Goal: Use online tool/utility: Utilize a website feature to perform a specific function

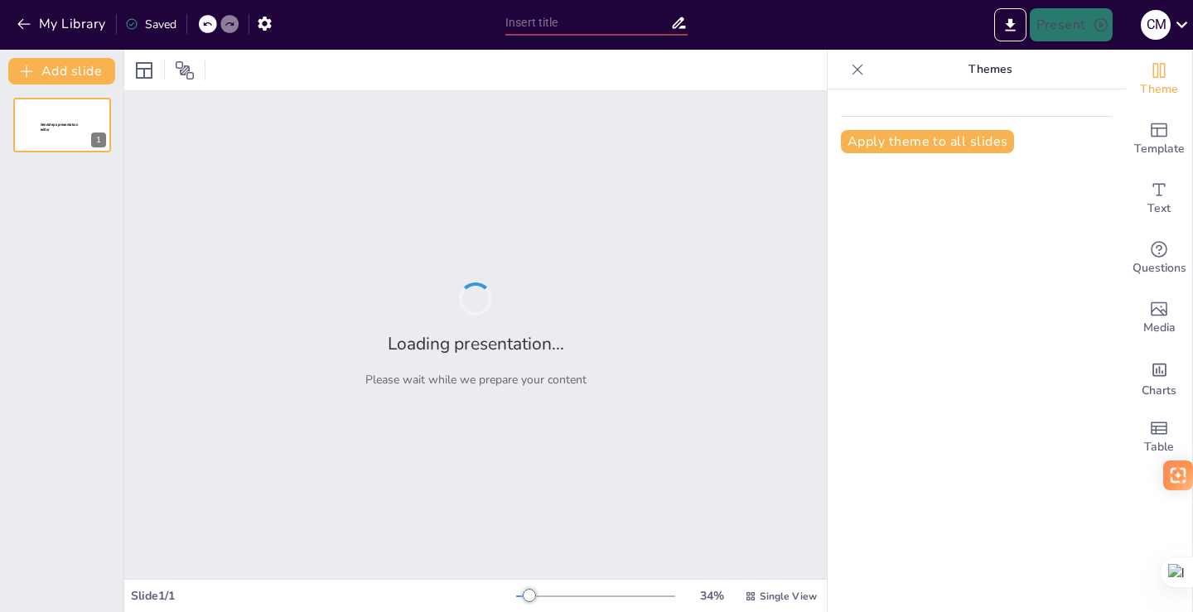
type input "Imported Presentacion_Cadena_Salud_Animal_Visual_Iconos.pptx"
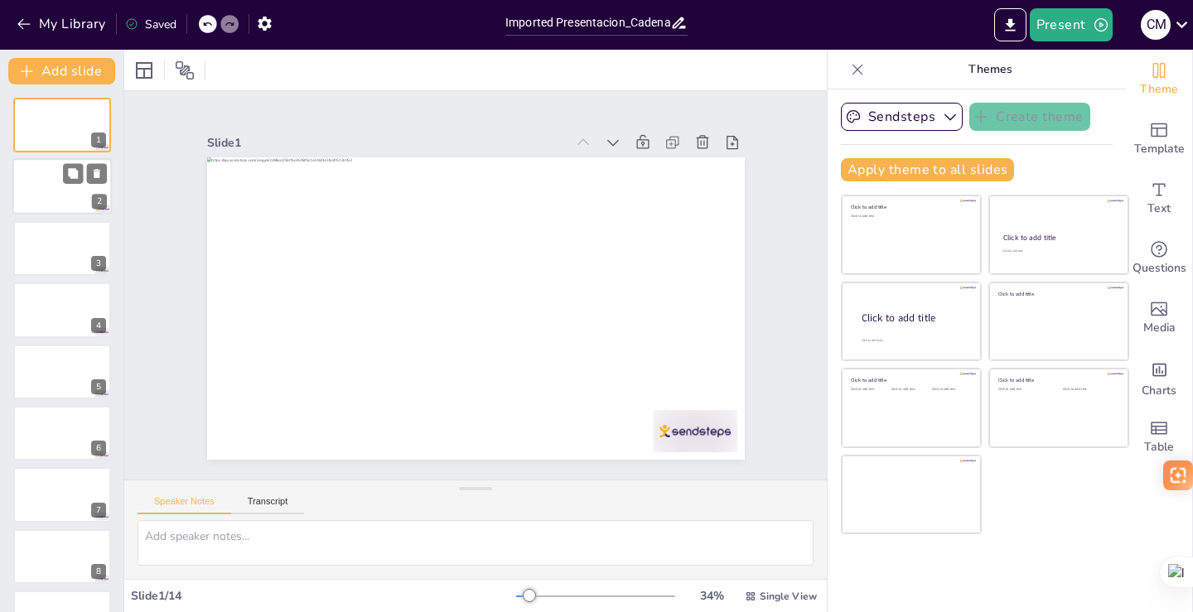
click at [71, 189] on div at bounding box center [61, 187] width 99 height 56
click at [72, 242] on button at bounding box center [73, 235] width 20 height 20
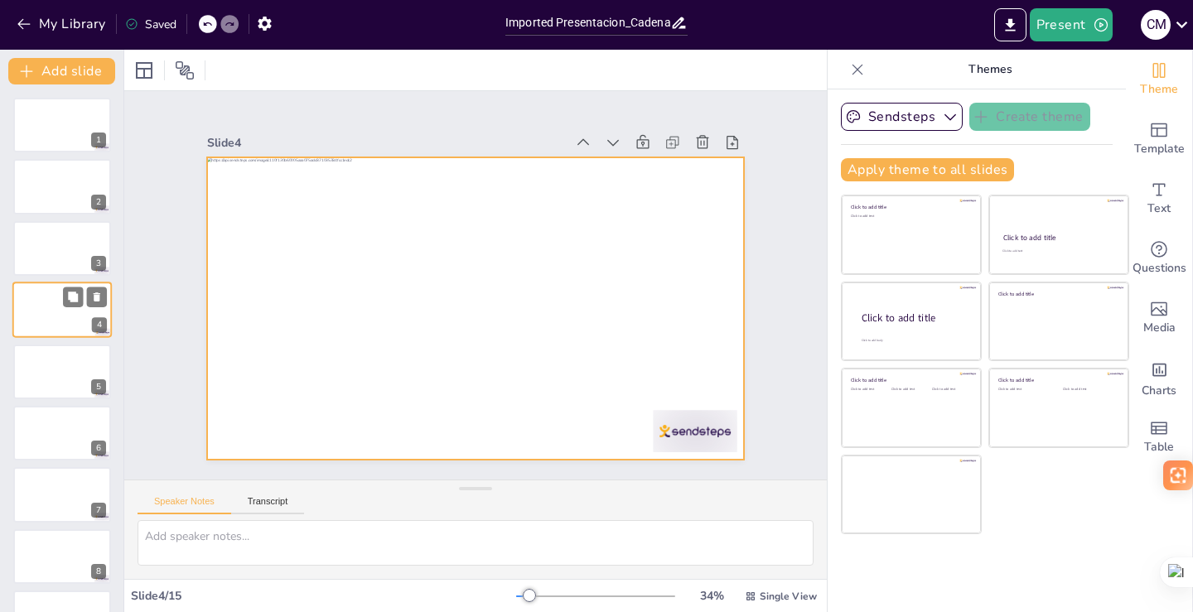
click at [50, 324] on div at bounding box center [61, 310] width 99 height 56
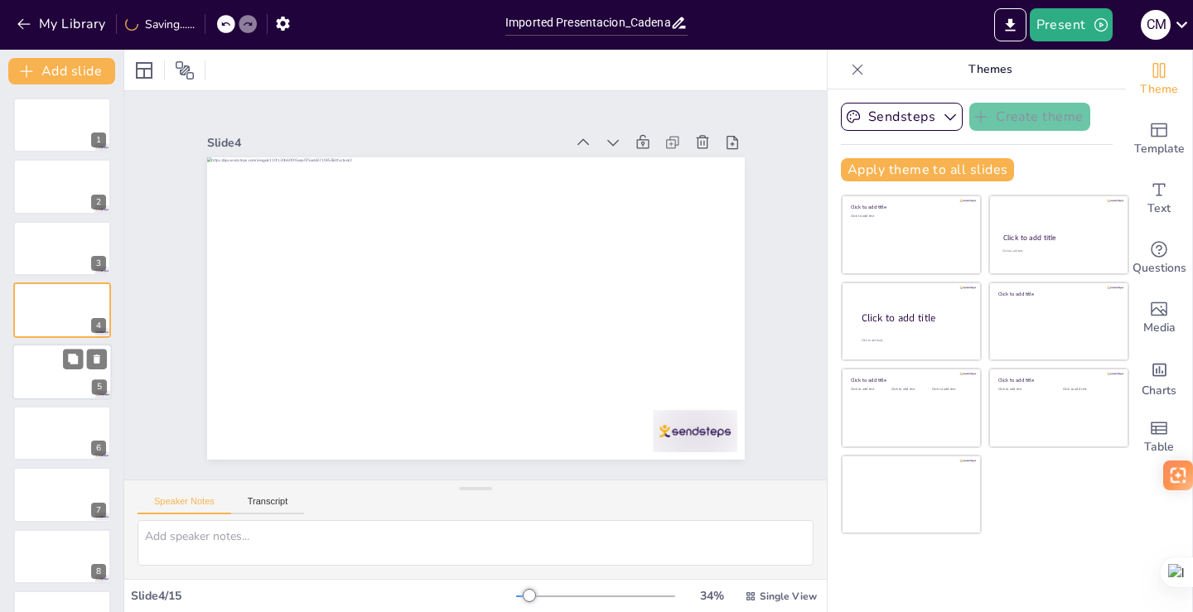
click at [53, 374] on div at bounding box center [61, 372] width 99 height 56
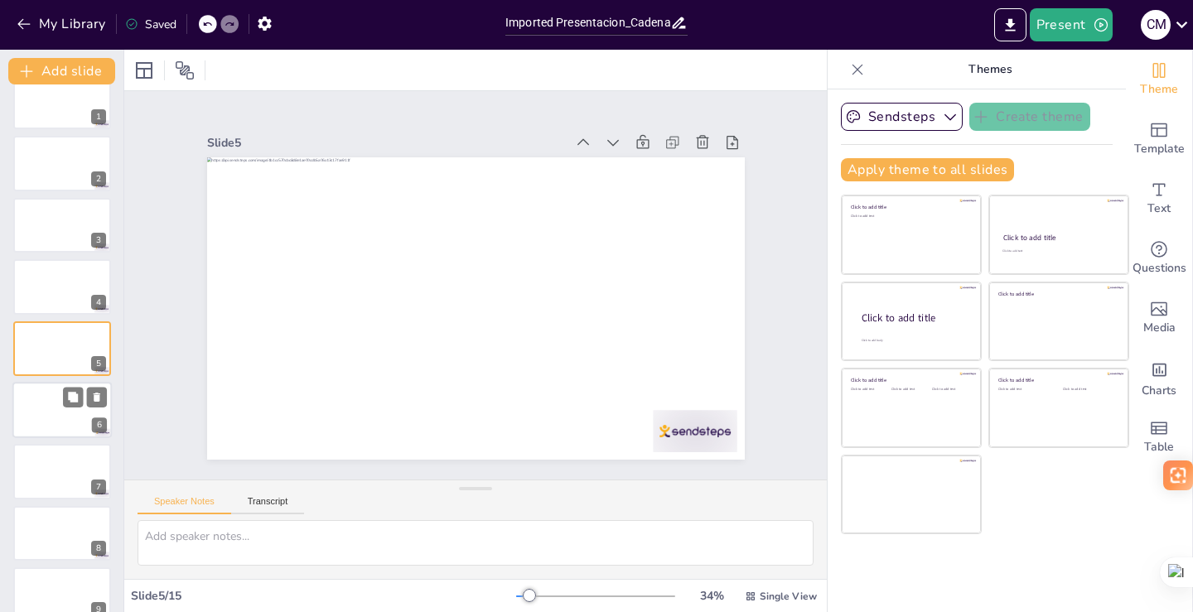
click at [39, 425] on div at bounding box center [61, 410] width 99 height 56
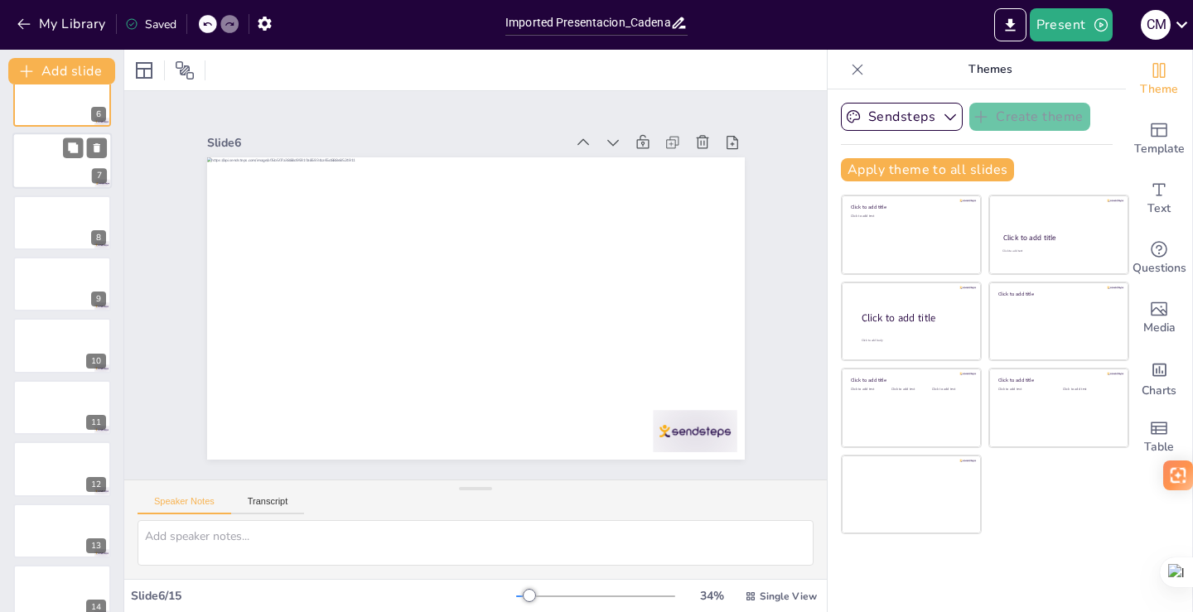
scroll to position [417, 0]
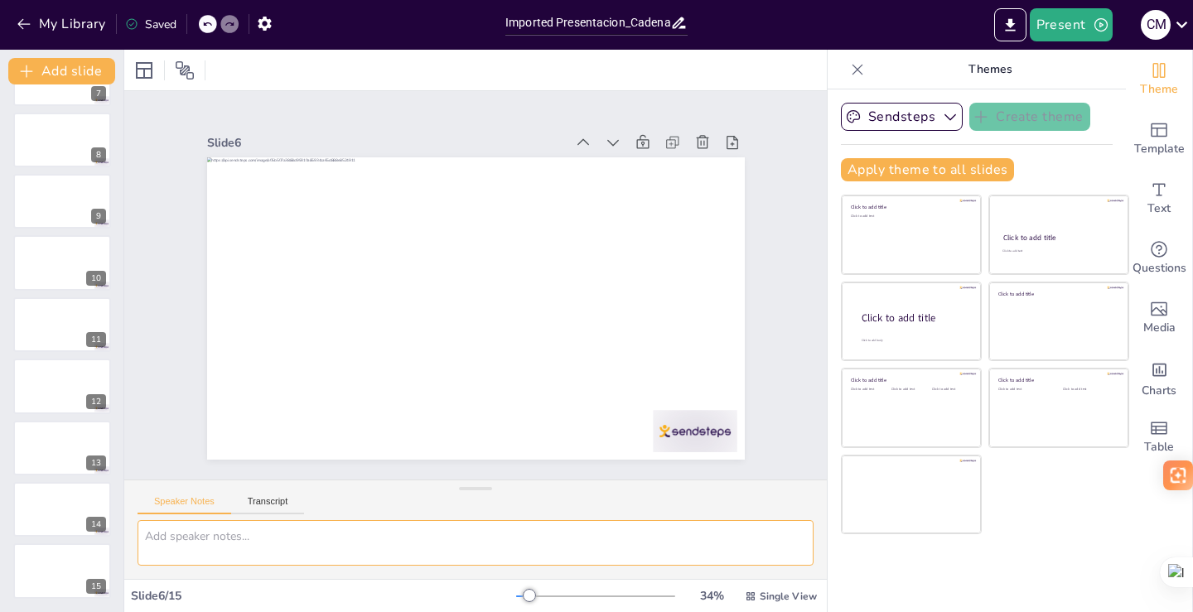
click at [234, 534] on textarea at bounding box center [475, 543] width 676 height 46
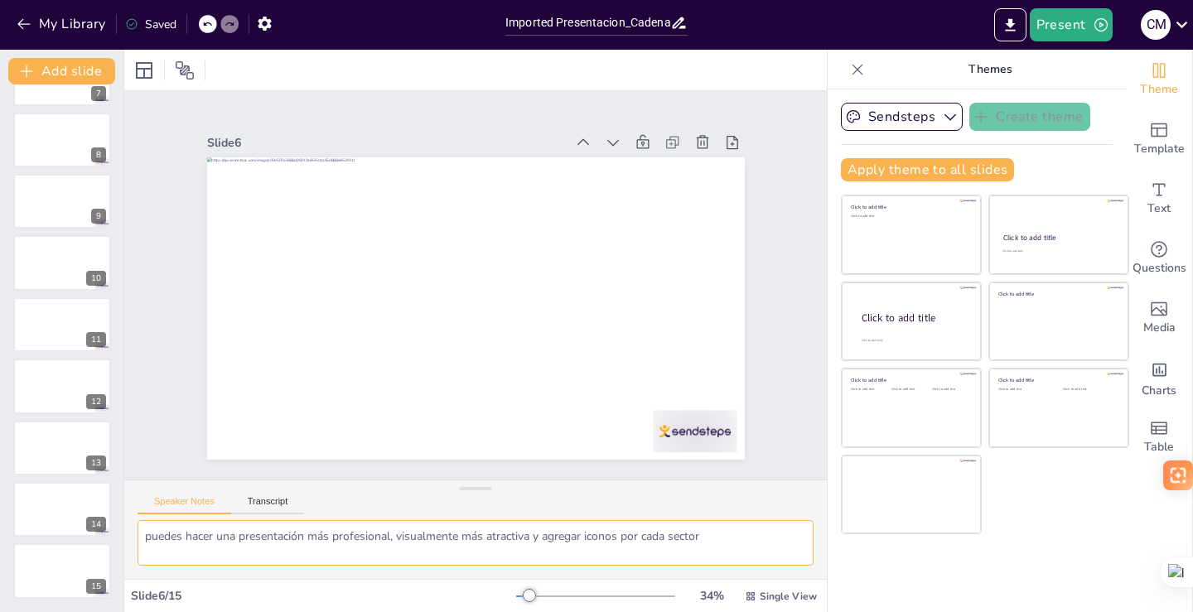
click at [711, 537] on textarea "puedes hacer una presentación más profesional, visualmente más atractiva y agre…" at bounding box center [475, 543] width 676 height 46
click at [719, 537] on textarea "puedes hacer una presentación más profesional, visualmente más atractiva y agre…" at bounding box center [475, 543] width 676 height 46
click at [719, 536] on textarea "puedes hacer una presentación más profesional, visualmente más atractiva y agre…" at bounding box center [475, 543] width 676 height 46
click at [774, 554] on textarea "puedes hacer una presentación más profesional, visualmente más atractiva y agre…" at bounding box center [475, 543] width 676 height 46
type textarea "puedes hacer una presentación más profesional, visualmente más atractiva y agre…"
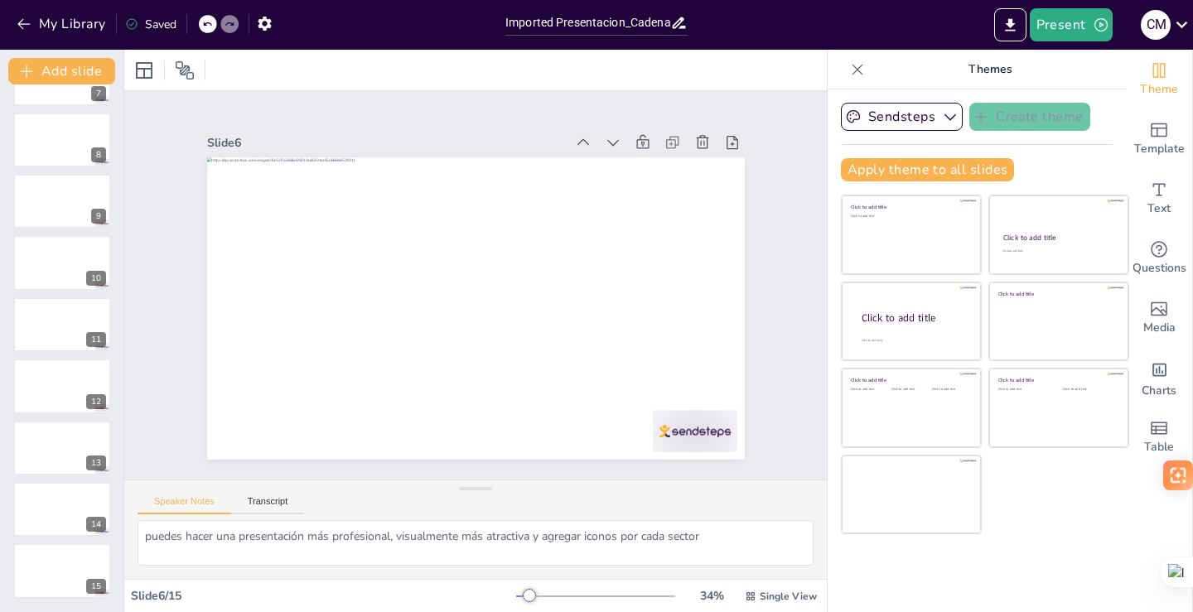
click at [849, 72] on icon at bounding box center [857, 69] width 17 height 17
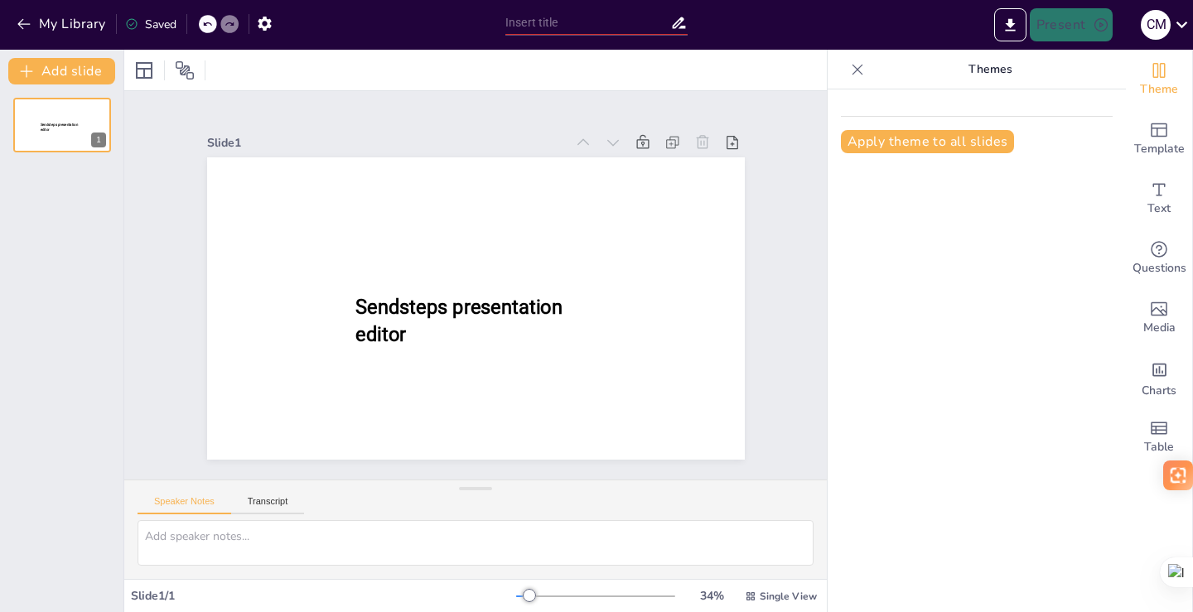
scroll to position [576, 0]
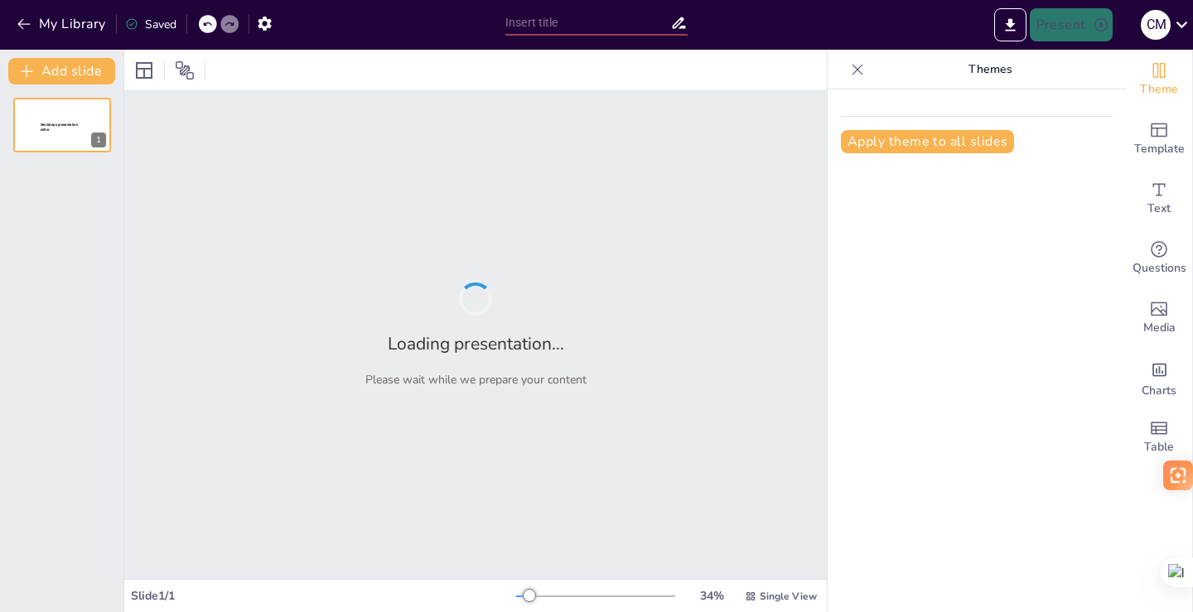
type input "Imported Presentacion_Cadena_Salud_Animal_Visual_Iconos.pptx"
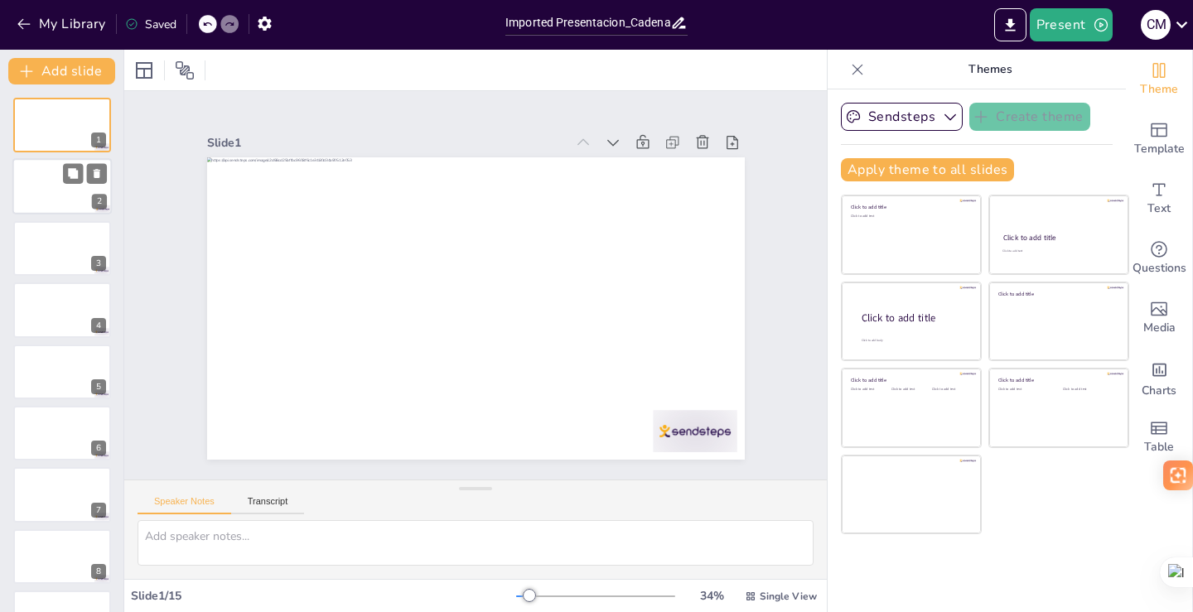
click at [59, 204] on div at bounding box center [61, 187] width 99 height 56
click at [56, 255] on div at bounding box center [61, 248] width 99 height 56
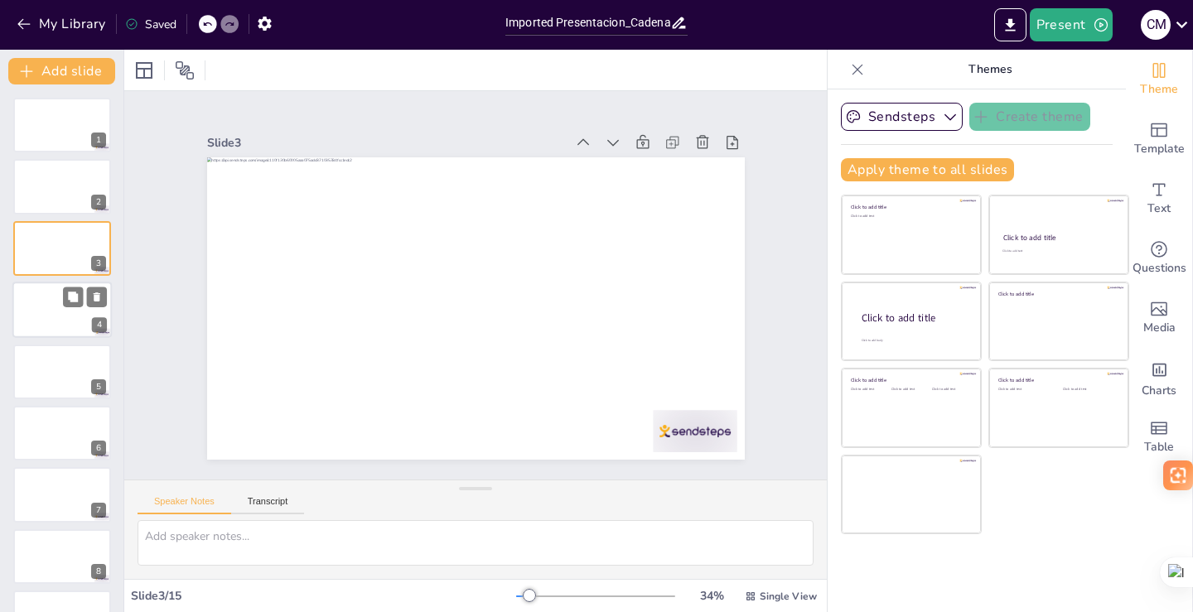
click at [57, 292] on div at bounding box center [61, 310] width 99 height 56
click at [58, 321] on div at bounding box center [61, 310] width 99 height 56
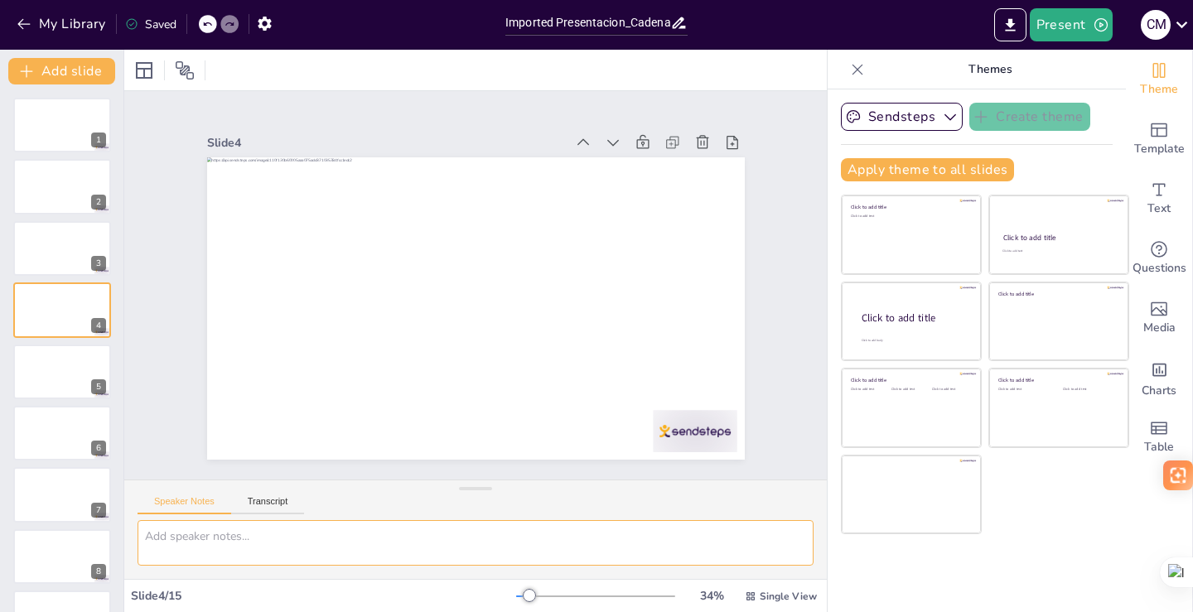
click at [210, 538] on textarea at bounding box center [475, 543] width 676 height 46
click at [210, 22] on icon at bounding box center [207, 24] width 10 height 10
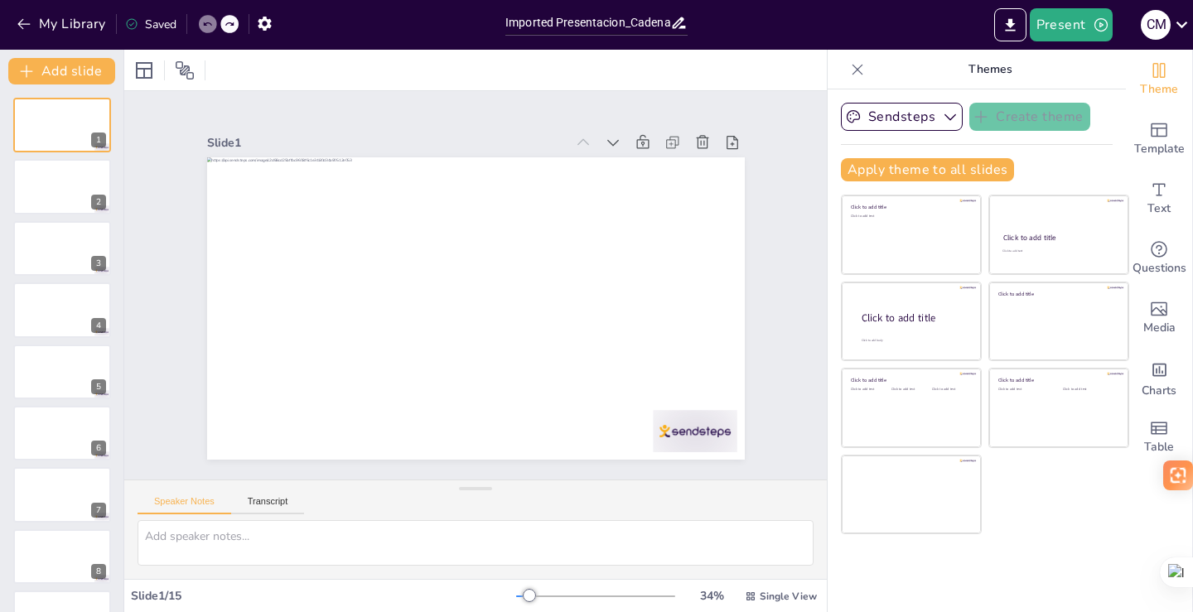
click at [210, 22] on icon at bounding box center [207, 24] width 10 height 10
click at [1149, 71] on icon "Change the overall theme" at bounding box center [1159, 70] width 20 height 20
click at [880, 70] on p "Themes" at bounding box center [989, 70] width 239 height 40
click at [247, 538] on textarea at bounding box center [475, 543] width 676 height 46
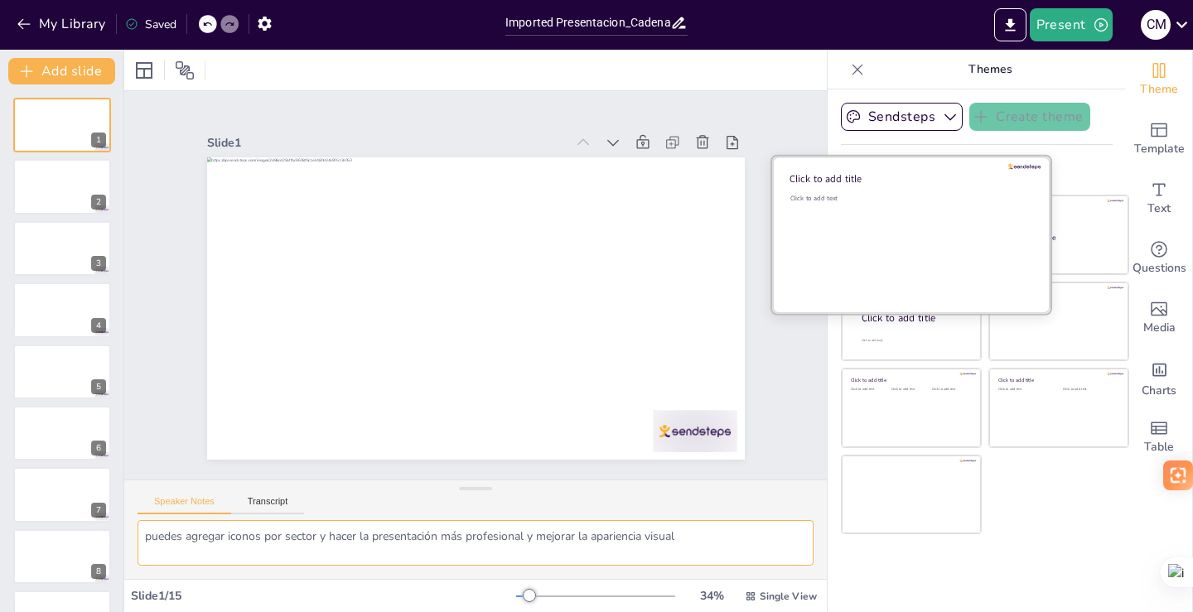
type textarea "puedes agregar iconos por sector y hacer la presentación más profesional y mejo…"
click at [904, 220] on div "Click to add text" at bounding box center [908, 245] width 237 height 103
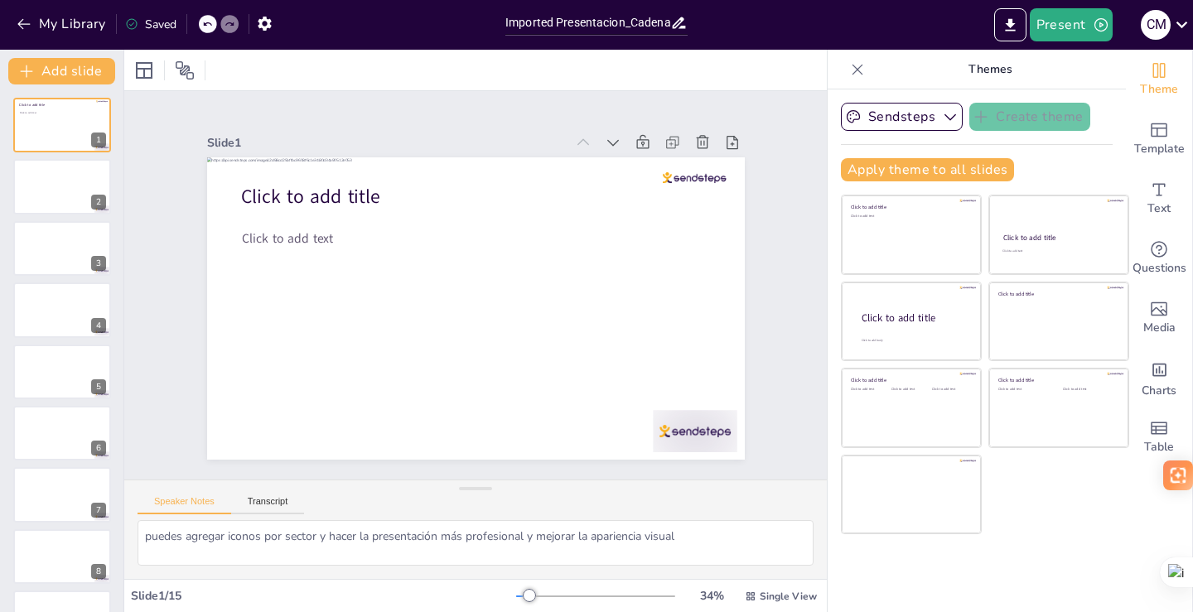
click at [1076, 160] on div "Apply theme to all slides" at bounding box center [977, 169] width 272 height 23
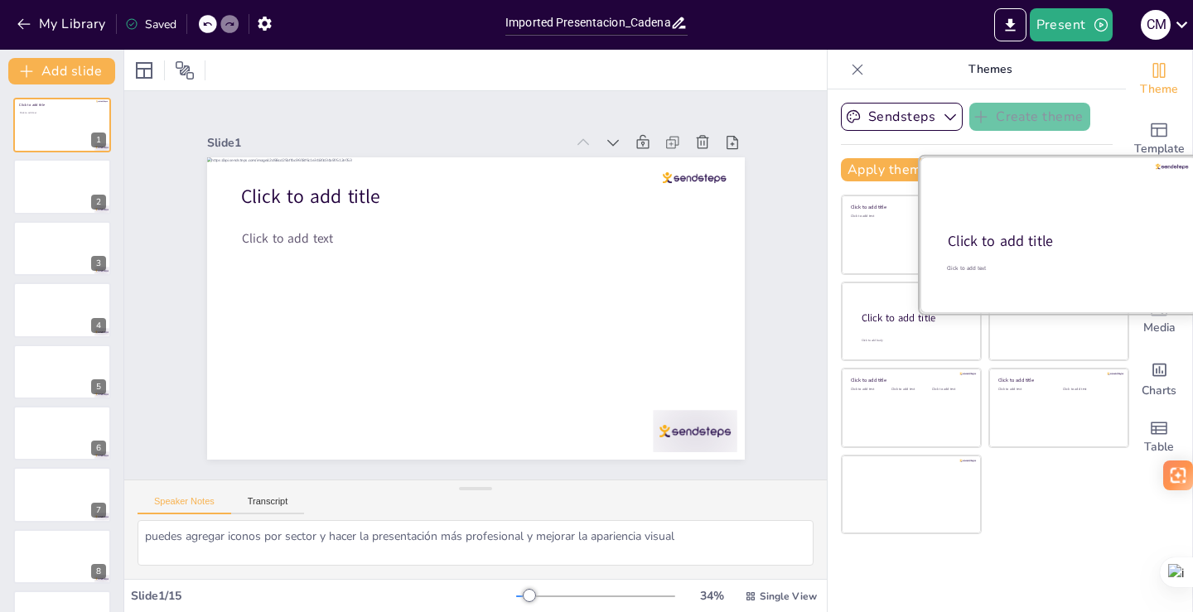
click at [1048, 218] on div at bounding box center [1058, 235] width 278 height 157
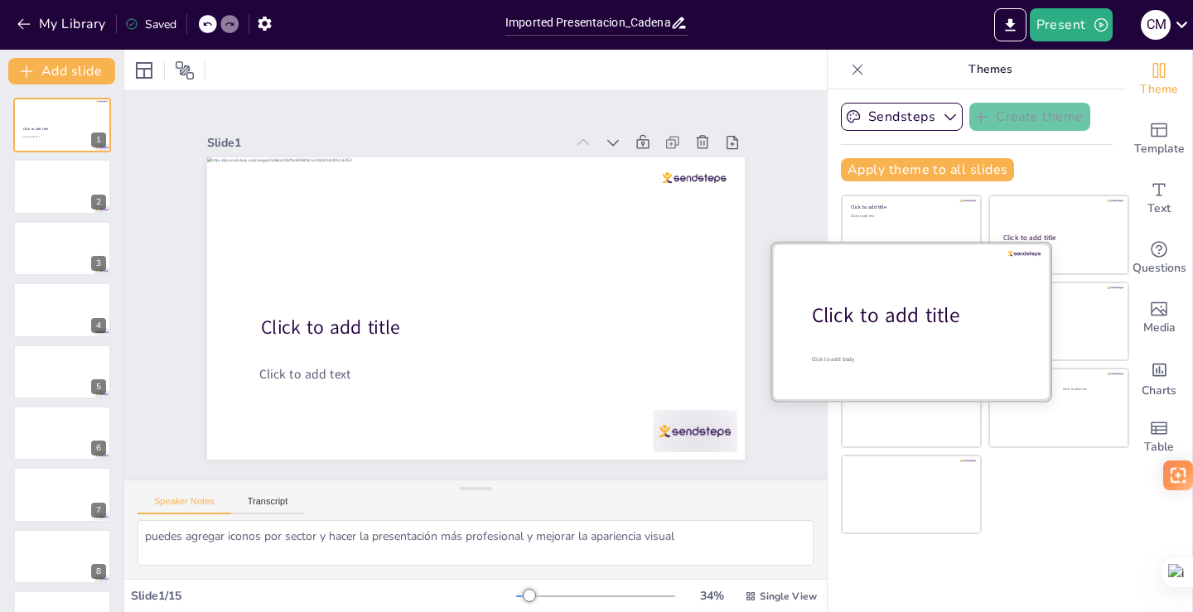
click at [863, 315] on div "Click to add title" at bounding box center [917, 315] width 211 height 28
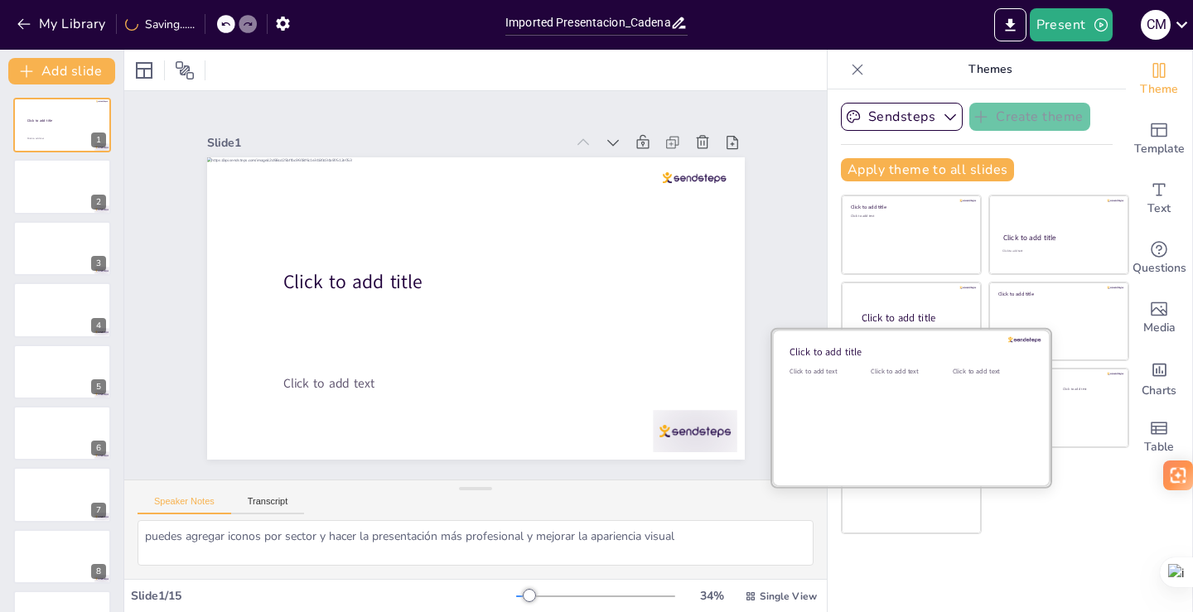
click at [911, 415] on div "Click to add text" at bounding box center [907, 418] width 75 height 103
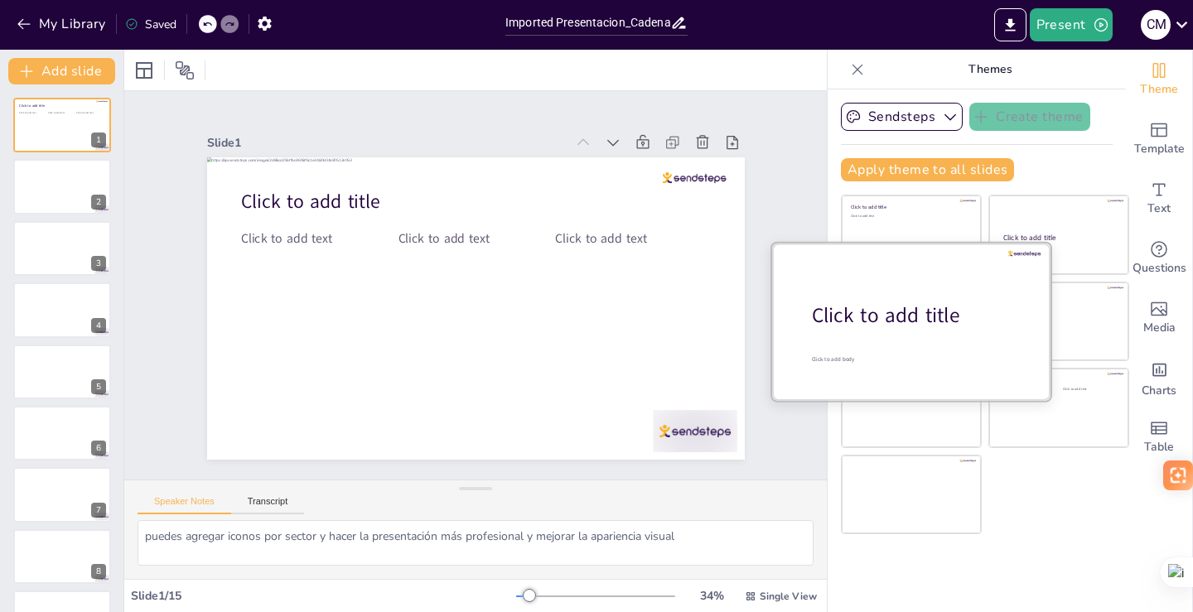
click at [922, 304] on div "Click to add title" at bounding box center [917, 315] width 211 height 28
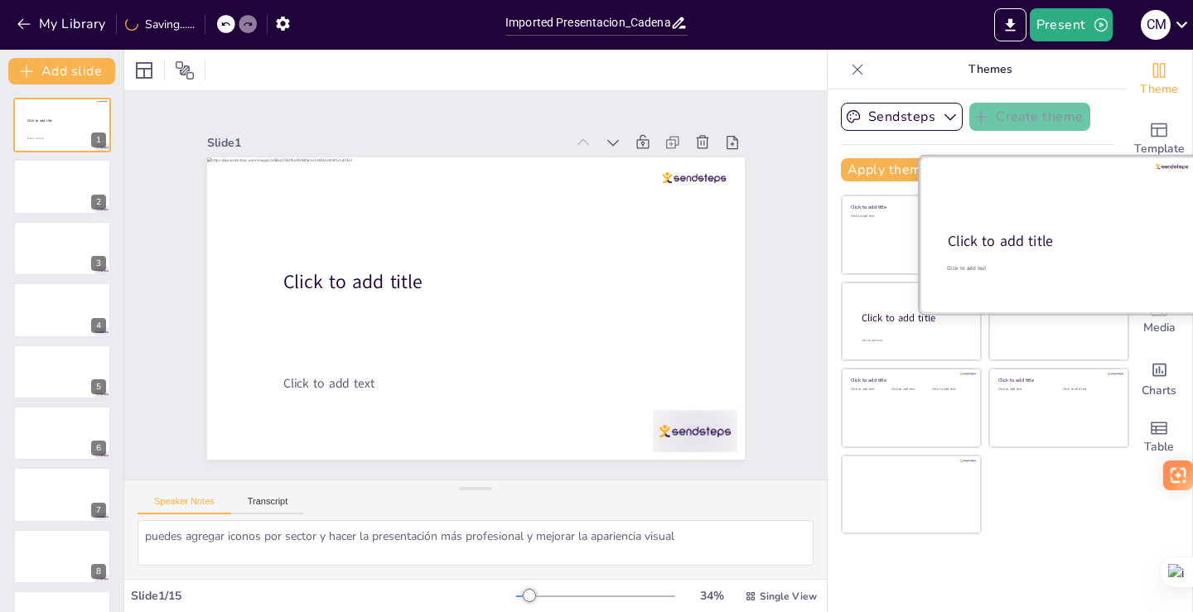
click at [1049, 224] on div at bounding box center [1058, 235] width 278 height 157
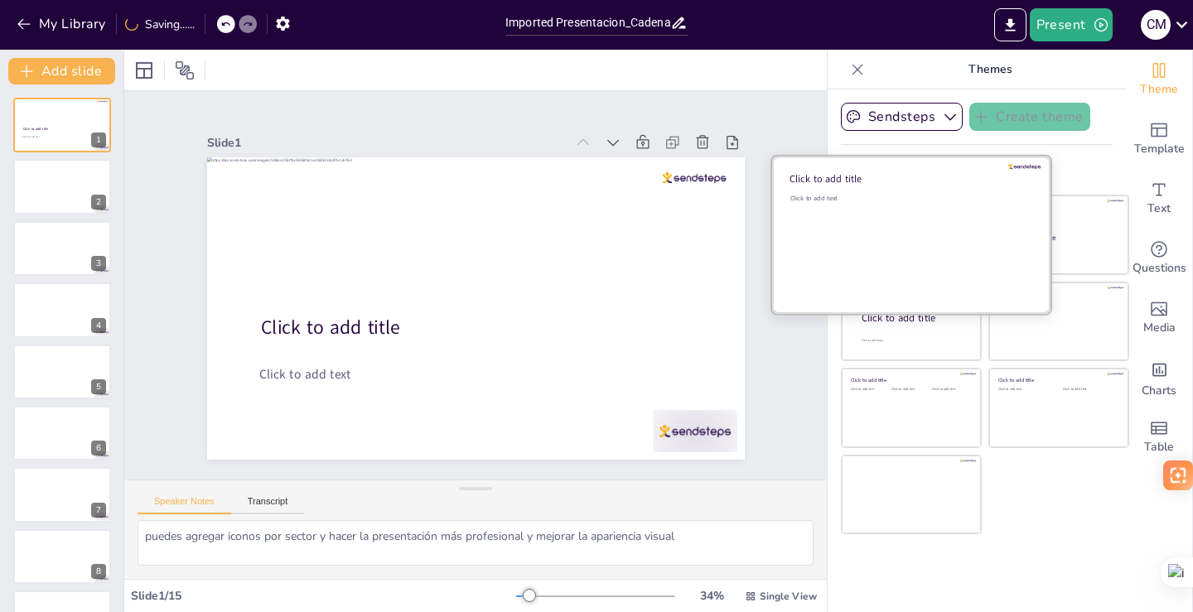
click at [861, 219] on div "Click to add text" at bounding box center [908, 245] width 237 height 103
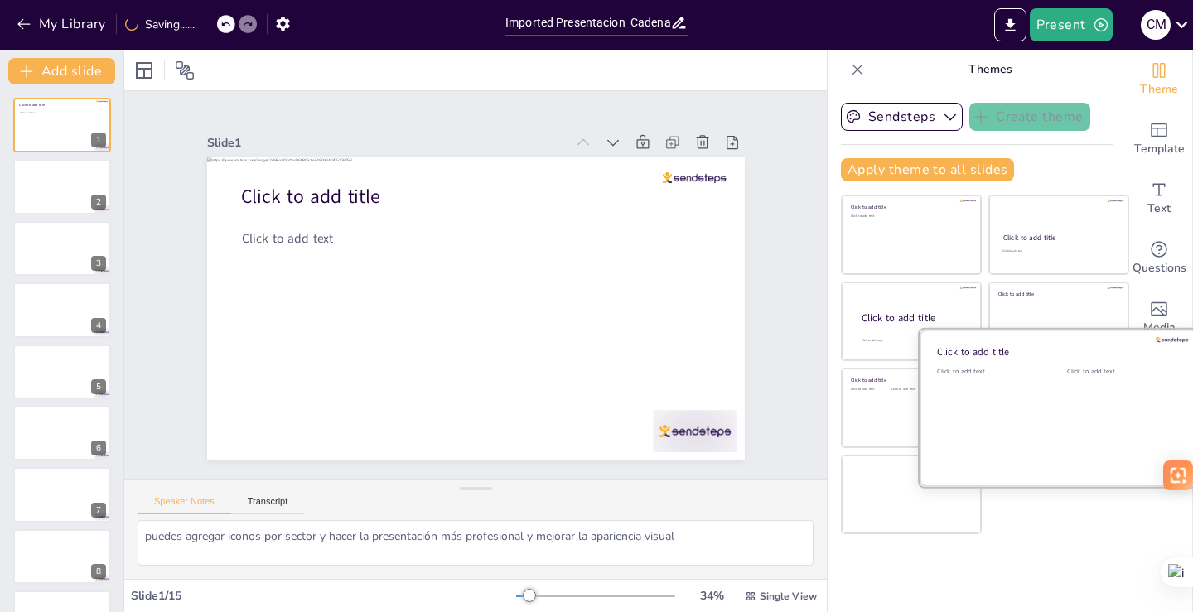
click at [1011, 398] on div "Click to add text" at bounding box center [989, 418] width 105 height 103
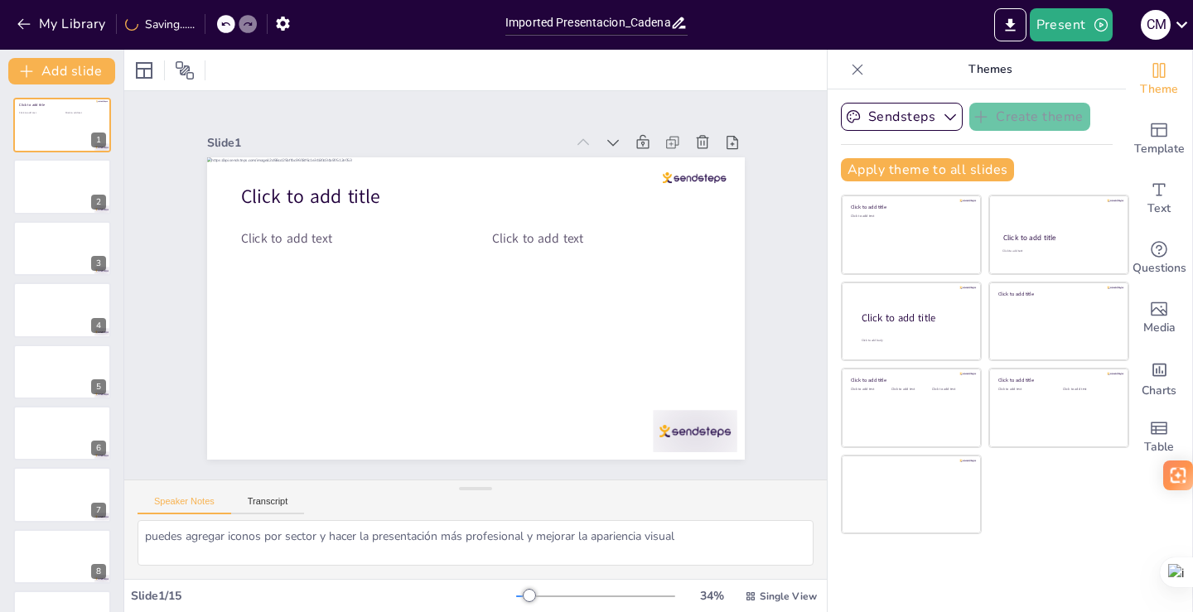
click at [1018, 519] on div "Click to add title Click to add text Click to add title Click to add text Click…" at bounding box center [985, 365] width 288 height 340
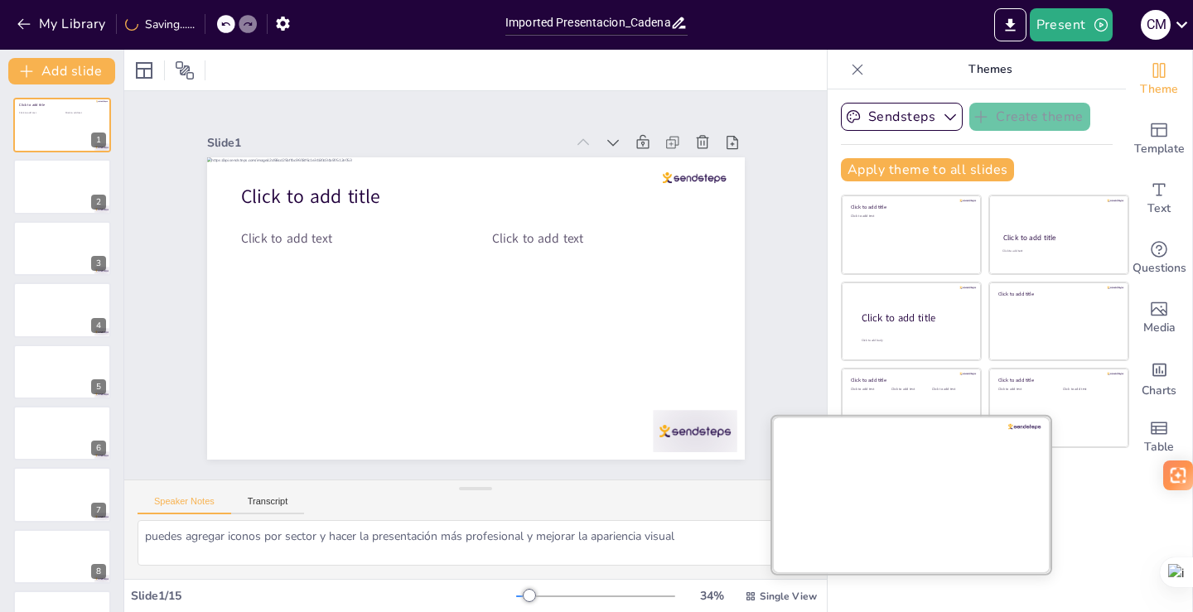
click at [927, 501] on div at bounding box center [911, 494] width 278 height 157
click at [925, 501] on div at bounding box center [911, 494] width 278 height 157
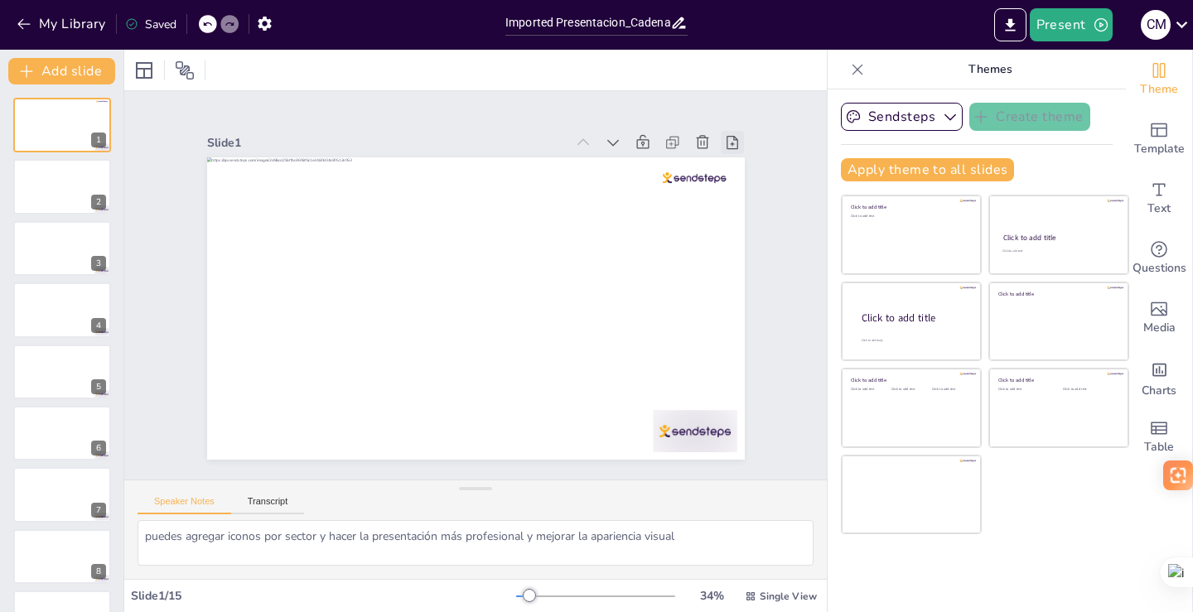
click at [727, 138] on icon at bounding box center [733, 142] width 12 height 13
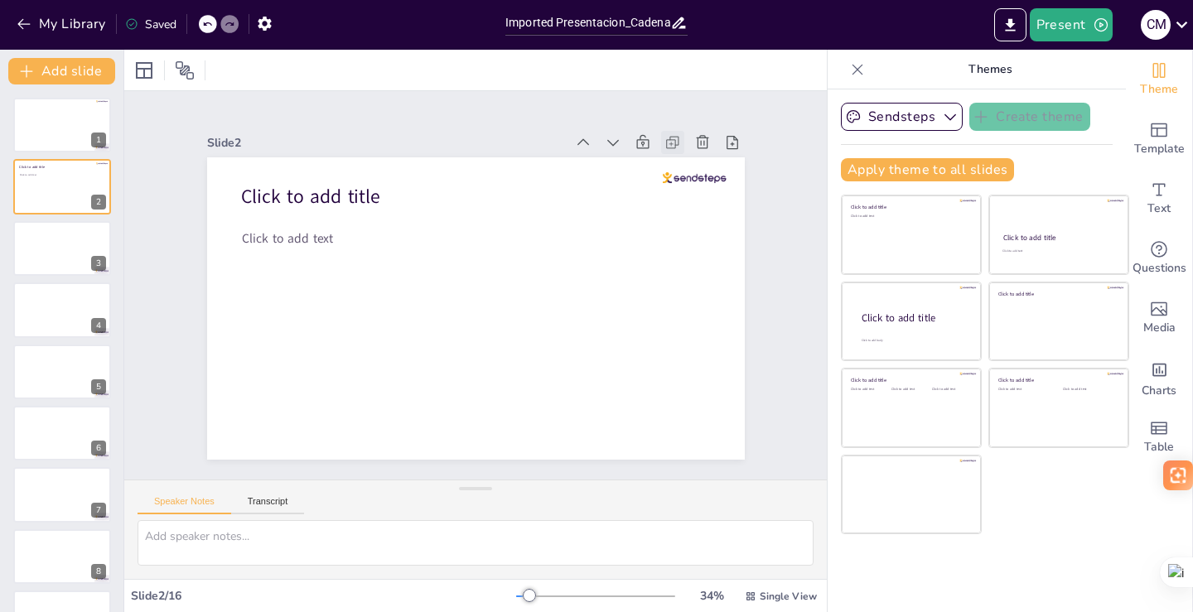
click at [677, 155] on icon at bounding box center [686, 164] width 18 height 18
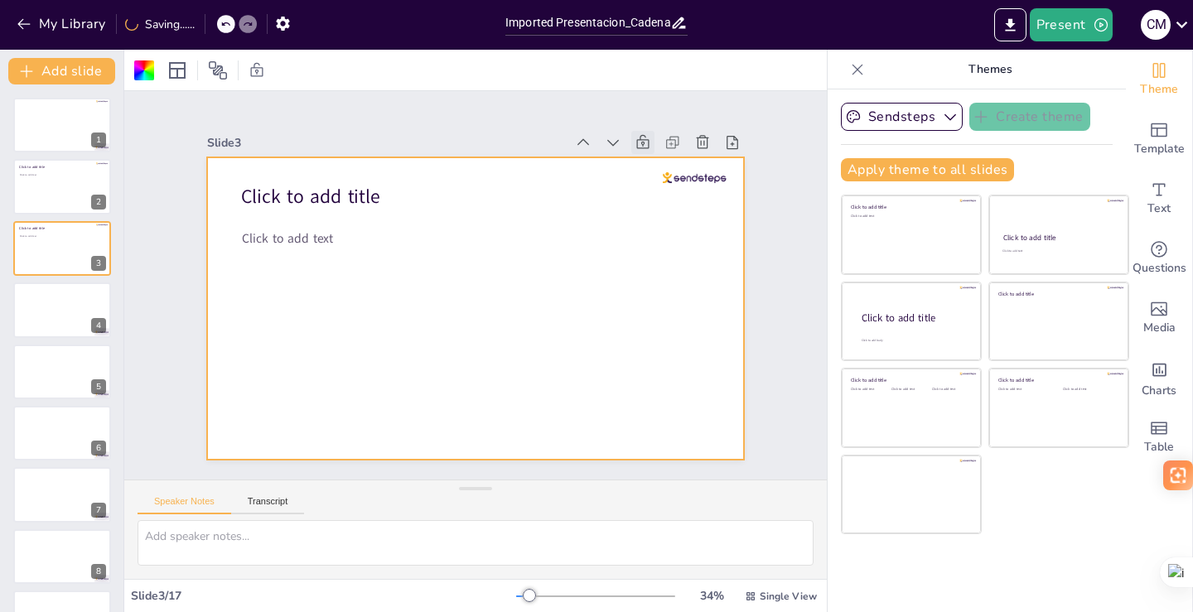
click at [634, 137] on icon at bounding box center [642, 142] width 17 height 17
click at [638, 137] on icon at bounding box center [642, 142] width 17 height 17
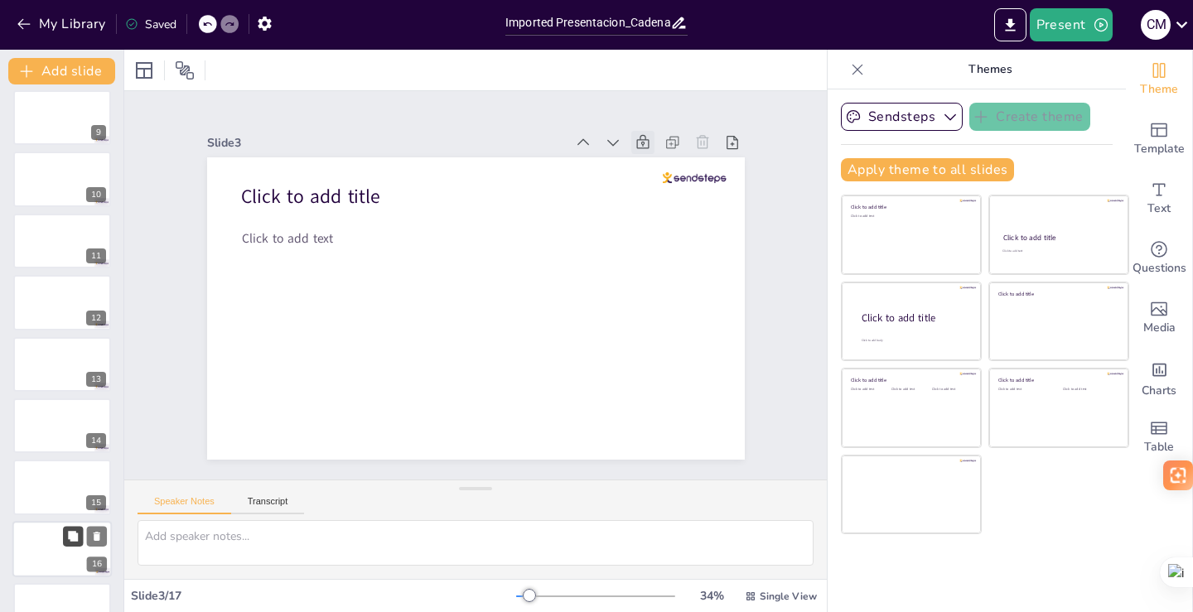
scroll to position [539, 0]
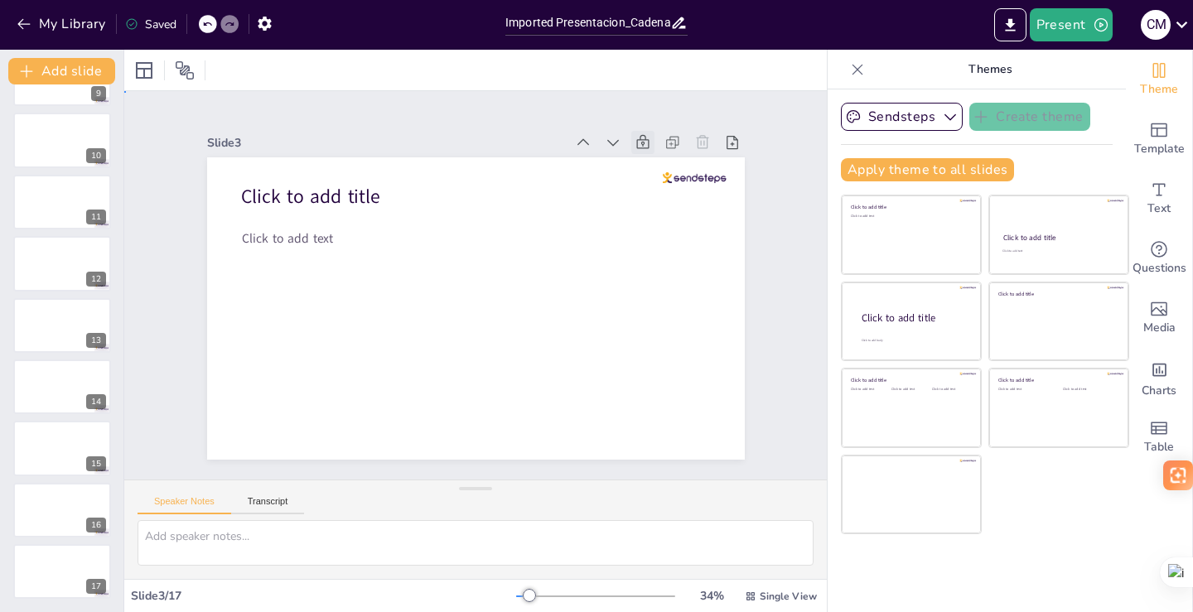
click at [759, 168] on div "Slide 1 Slide 2 Click to add title Click to add text Slide 3 Click to add title…" at bounding box center [475, 285] width 663 height 412
click at [849, 67] on icon at bounding box center [857, 69] width 17 height 17
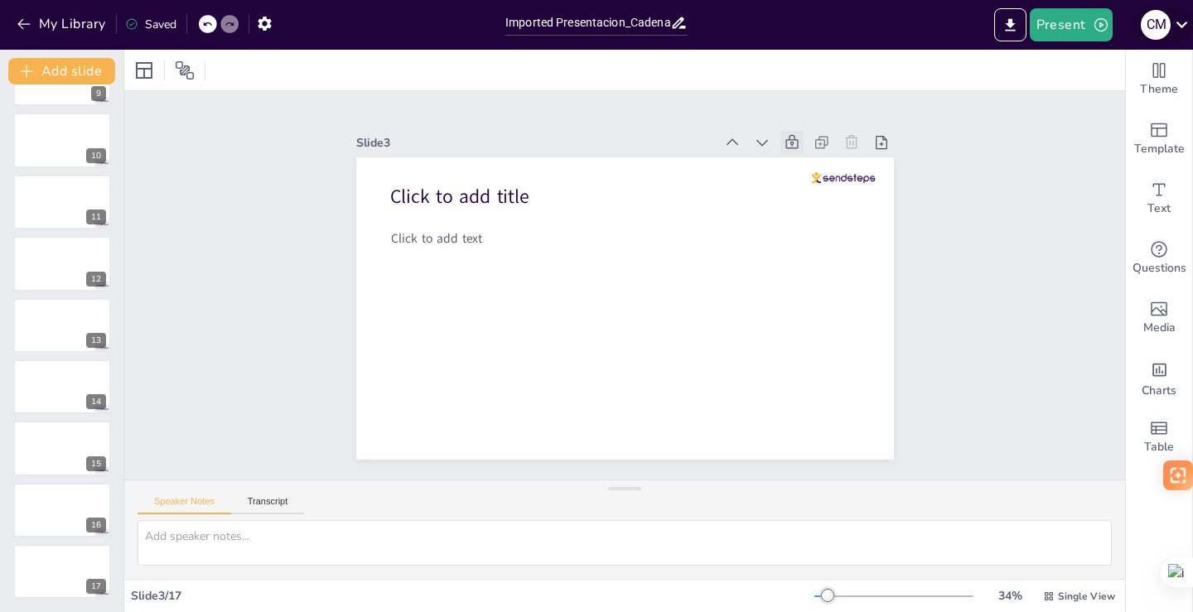
click at [1181, 21] on icon at bounding box center [1181, 24] width 22 height 22
click at [1184, 21] on icon at bounding box center [1181, 24] width 22 height 22
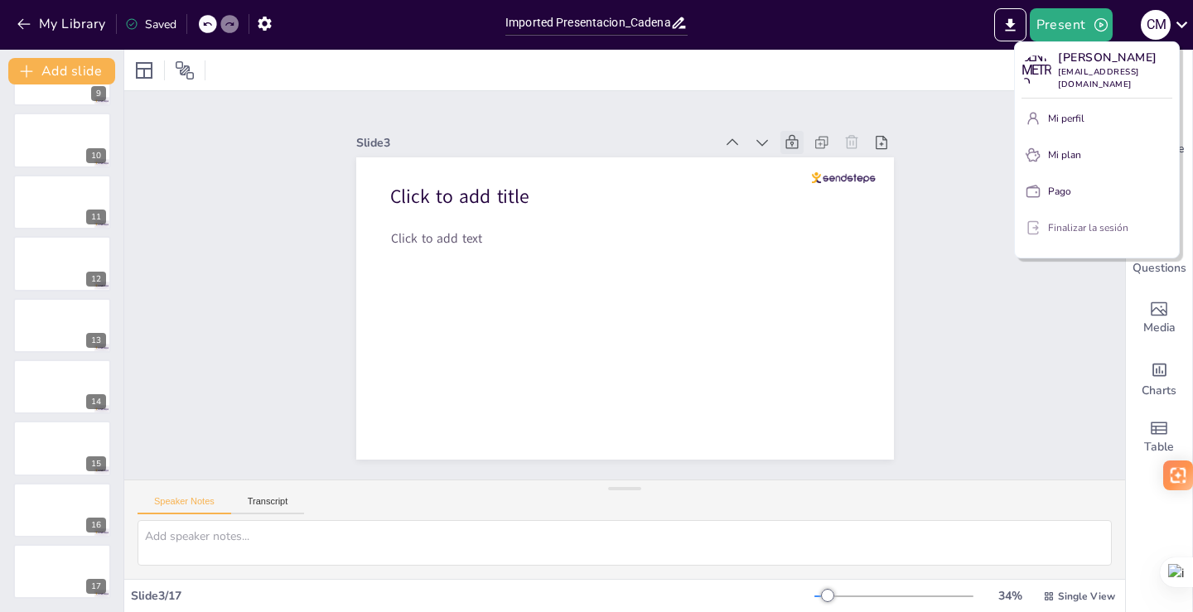
click at [1065, 230] on font "Finalizar la sesión" at bounding box center [1088, 227] width 80 height 13
